Goal: Transaction & Acquisition: Book appointment/travel/reservation

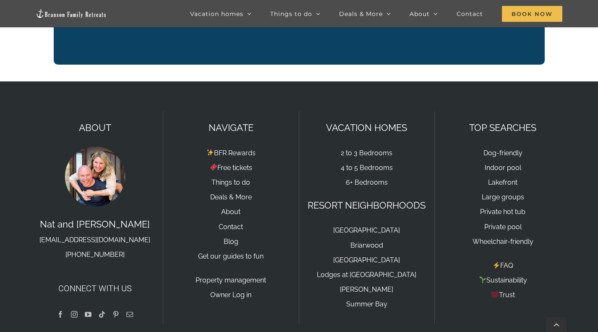
scroll to position [1407, 0]
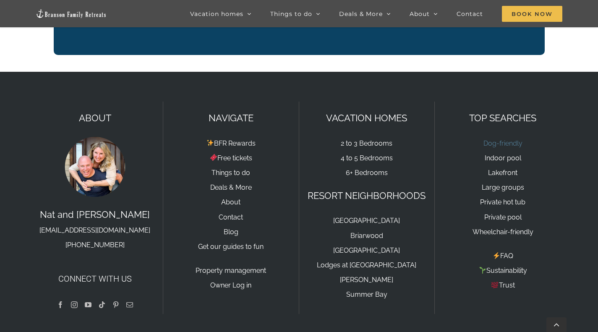
click at [509, 139] on link "Dog-friendly" at bounding box center [502, 143] width 39 height 8
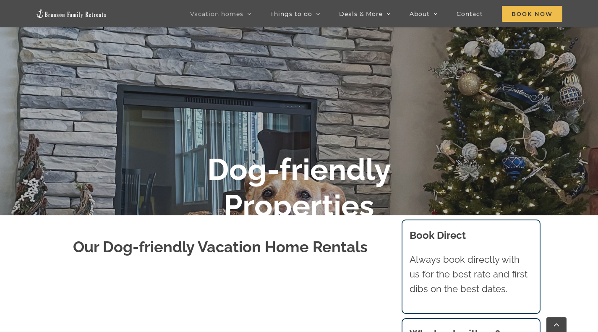
scroll to position [141, 0]
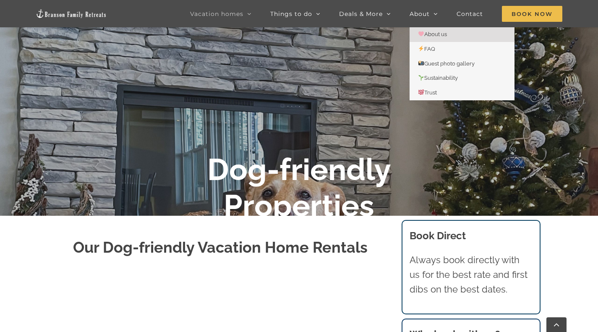
click at [427, 34] on span "About us" at bounding box center [432, 34] width 29 height 6
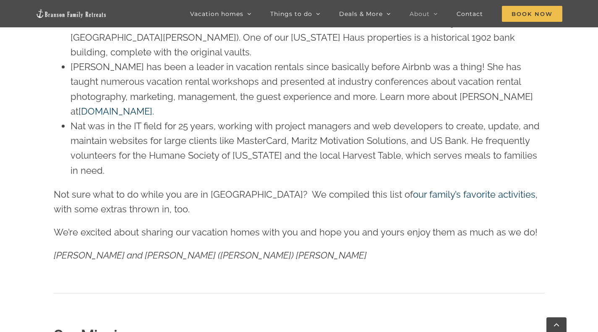
scroll to position [646, 0]
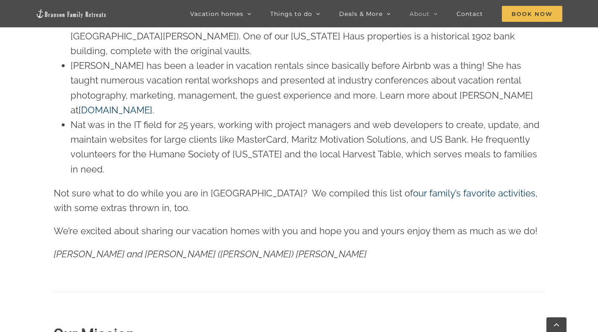
click at [378, 132] on li "Nat was in the IT field for 25 years, working with project managers and web dev…" at bounding box center [307, 146] width 474 height 59
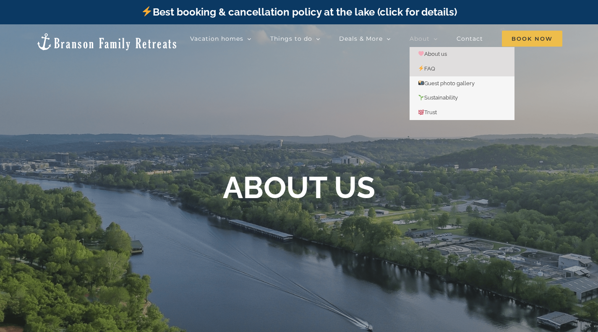
click at [426, 68] on span "FAQ" at bounding box center [426, 68] width 17 height 6
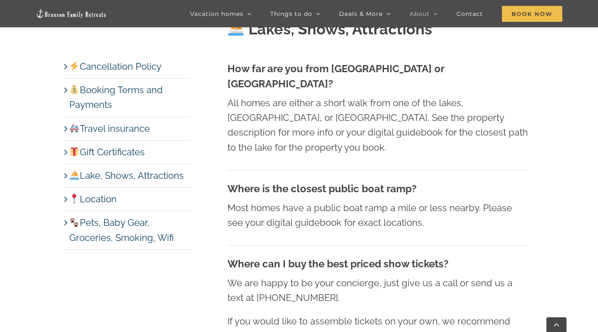
scroll to position [3269, 0]
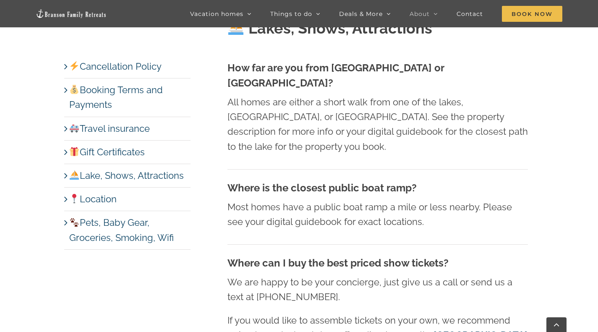
click at [163, 172] on link "Lake, Shows, Attractions" at bounding box center [126, 175] width 115 height 11
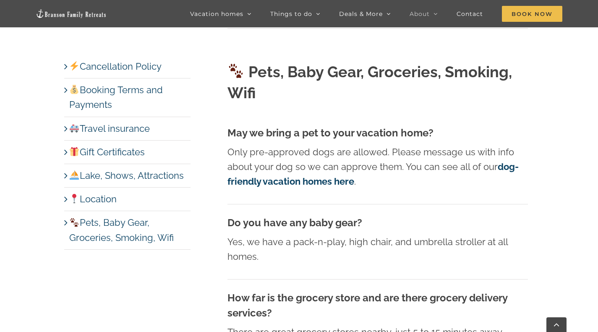
scroll to position [4063, 0]
click at [504, 162] on strong "dog-friendly vacation homes here" at bounding box center [372, 175] width 291 height 26
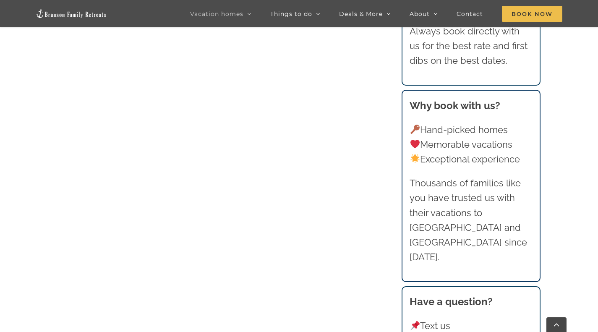
scroll to position [1114, 0]
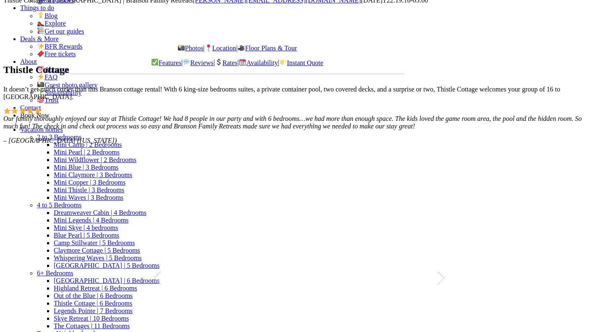
scroll to position [404, 0]
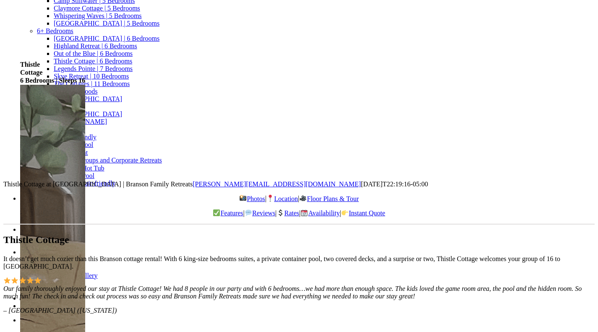
scroll to position [205, 0]
click at [239, 196] on link "Photos" at bounding box center [252, 199] width 26 height 7
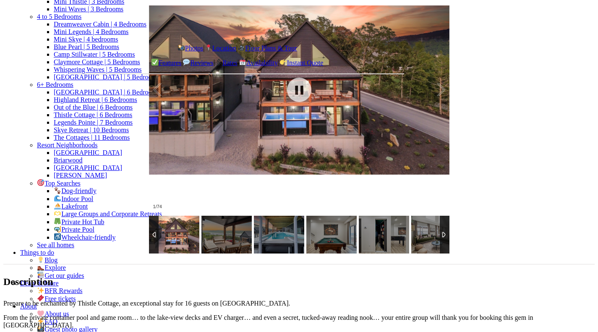
scroll to position [598, 0]
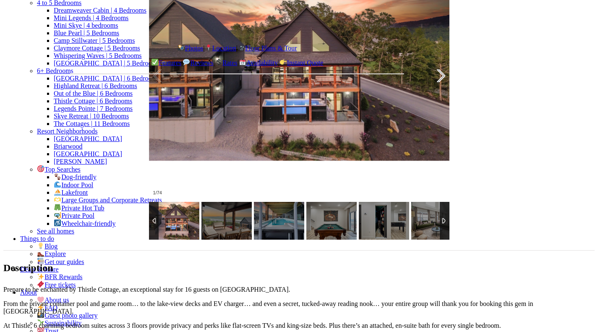
click at [419, 102] on div at bounding box center [432, 76] width 26 height 52
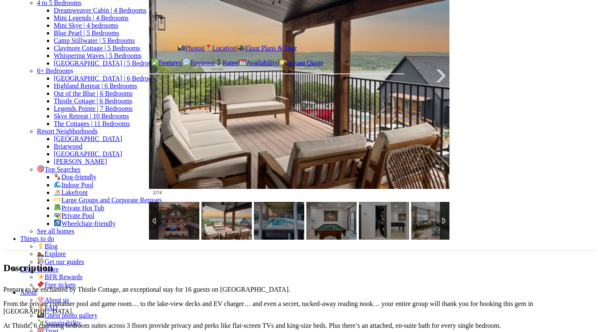
click at [419, 102] on div at bounding box center [432, 76] width 26 height 52
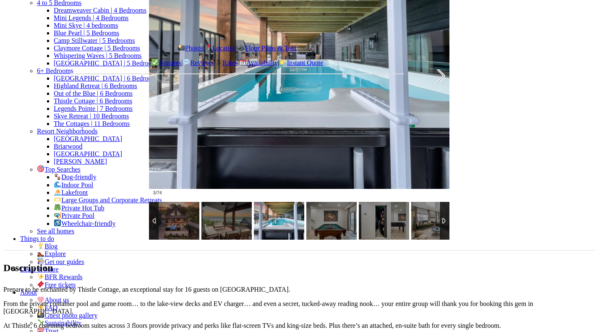
click at [419, 102] on div at bounding box center [432, 76] width 26 height 52
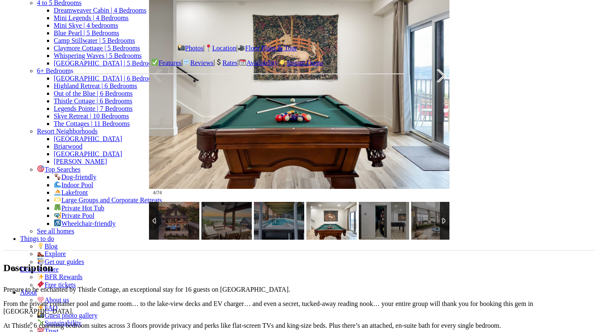
click at [419, 102] on div at bounding box center [432, 76] width 26 height 52
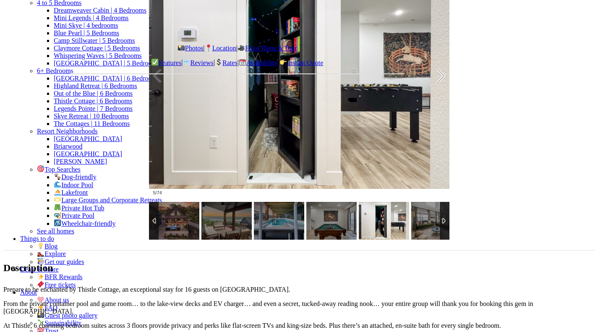
click at [419, 102] on div at bounding box center [432, 76] width 26 height 52
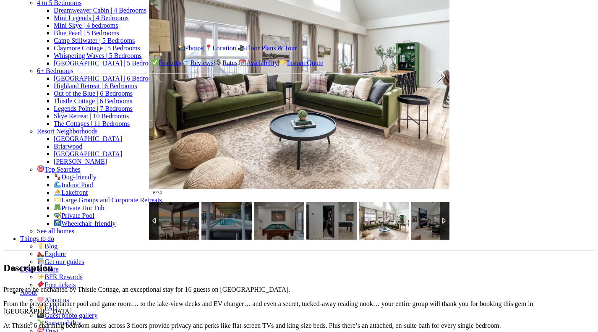
click at [419, 102] on div at bounding box center [432, 76] width 26 height 52
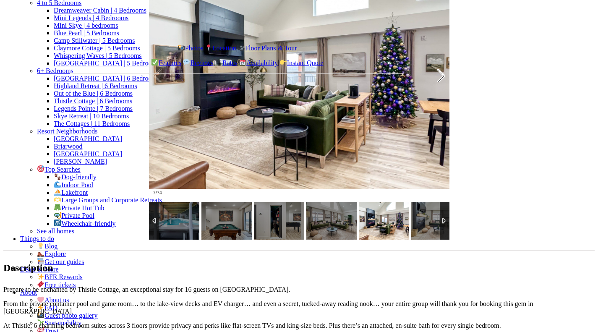
click at [419, 102] on div at bounding box center [432, 76] width 26 height 52
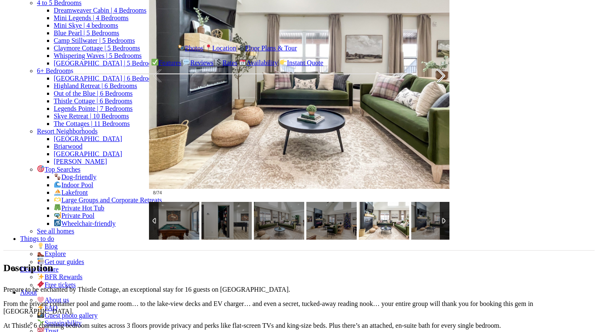
click at [419, 102] on div at bounding box center [432, 76] width 26 height 52
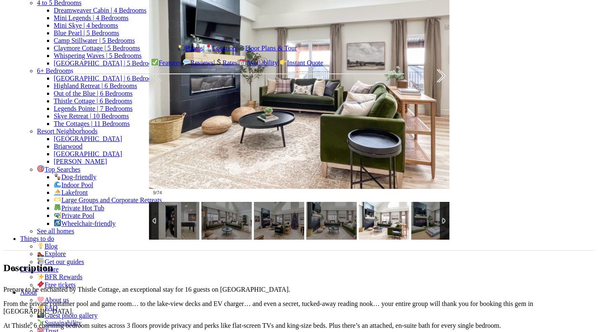
click at [419, 102] on div at bounding box center [432, 76] width 26 height 52
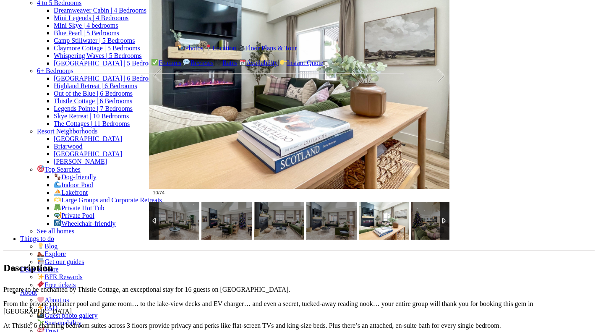
click at [41, 331] on span "Contact" at bounding box center [30, 338] width 21 height 7
